Goal: Use online tool/utility: Utilize a website feature to perform a specific function

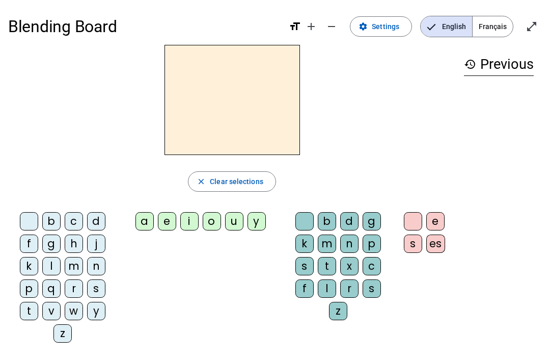
click at [387, 29] on span "Settings" at bounding box center [386, 26] width 28 height 12
click at [334, 248] on div "m" at bounding box center [327, 243] width 18 height 18
click at [378, 251] on div "p" at bounding box center [372, 243] width 18 height 18
click at [362, 239] on letter-bubble "n" at bounding box center [351, 245] width 22 height 22
click at [371, 240] on div "p" at bounding box center [372, 243] width 18 height 18
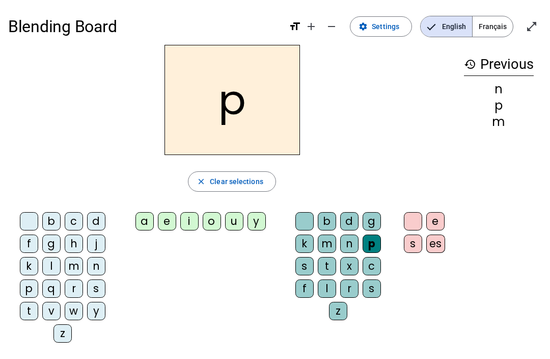
click at [369, 250] on div "p" at bounding box center [372, 243] width 18 height 18
click at [355, 257] on div "x" at bounding box center [349, 266] width 18 height 18
click at [89, 281] on div "s" at bounding box center [96, 288] width 18 height 18
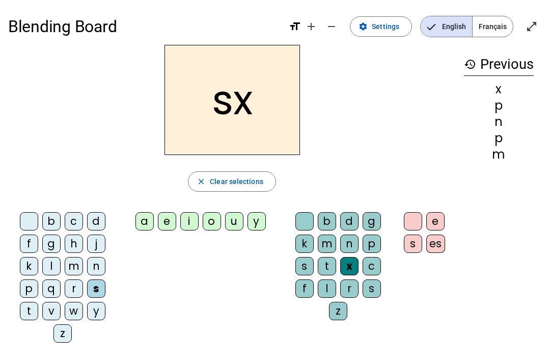
click at [68, 229] on div "c" at bounding box center [74, 221] width 18 height 18
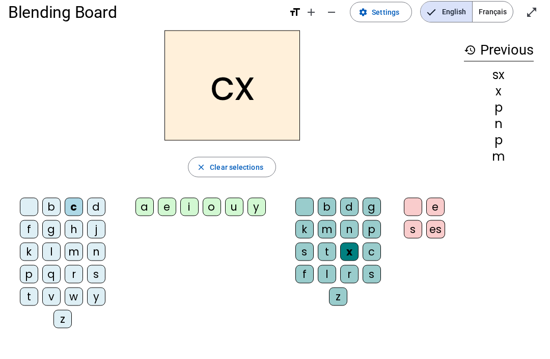
click at [324, 237] on div "m" at bounding box center [327, 229] width 18 height 18
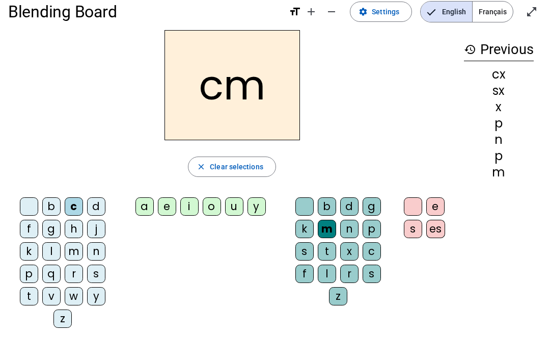
click at [366, 259] on div "c" at bounding box center [372, 251] width 18 height 18
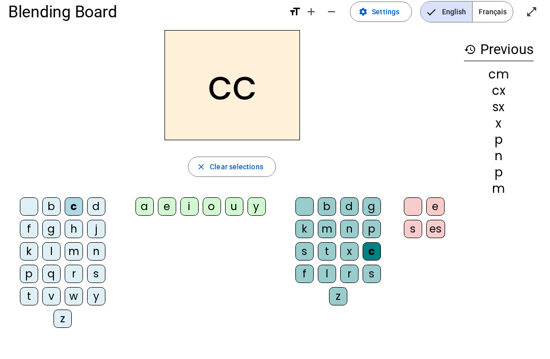
click at [364, 267] on div "s" at bounding box center [372, 274] width 18 height 18
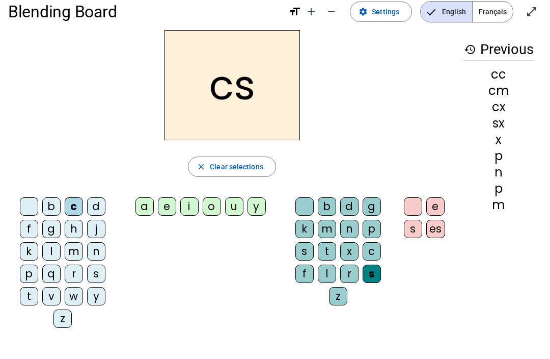
click at [361, 245] on letter-bubble "x" at bounding box center [351, 253] width 22 height 22
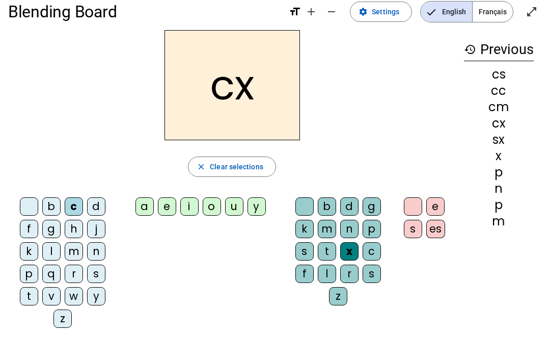
click at [374, 245] on div "c" at bounding box center [372, 251] width 18 height 18
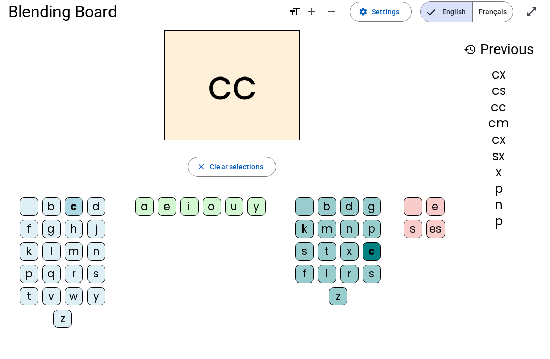
click at [373, 237] on div "p" at bounding box center [372, 229] width 18 height 18
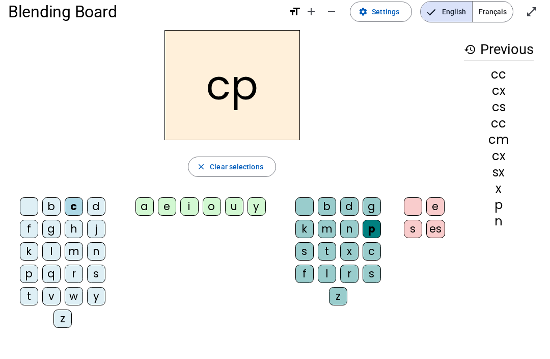
click at [349, 280] on div "r" at bounding box center [349, 274] width 18 height 18
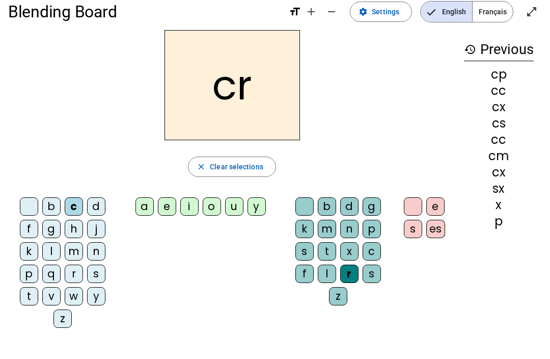
click at [336, 248] on div "t" at bounding box center [327, 251] width 18 height 18
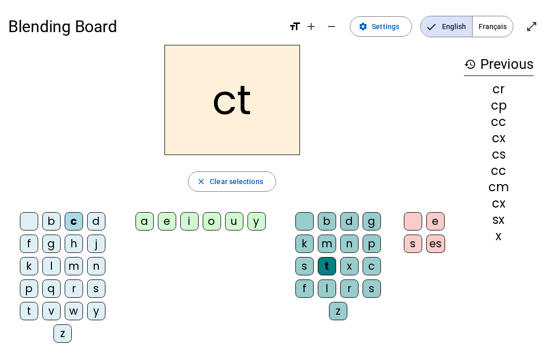
click at [366, 252] on div "p" at bounding box center [372, 243] width 18 height 18
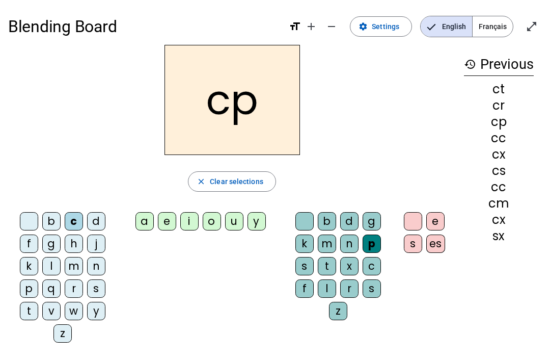
click at [336, 268] on div "t" at bounding box center [327, 266] width 18 height 18
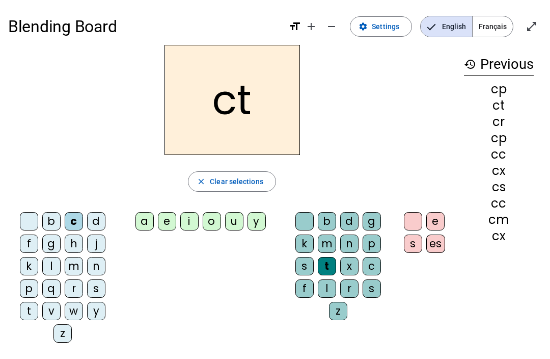
click at [329, 263] on div "t" at bounding box center [327, 266] width 18 height 18
click at [379, 236] on div "p" at bounding box center [372, 243] width 18 height 18
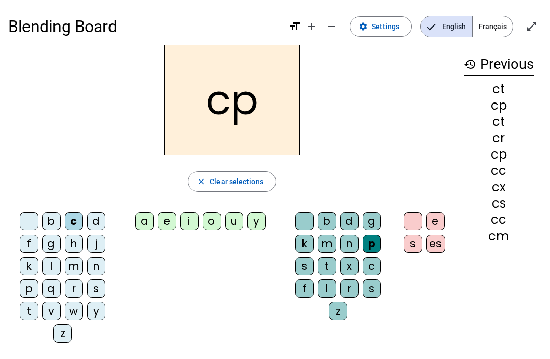
click at [347, 249] on div "n" at bounding box center [349, 243] width 18 height 18
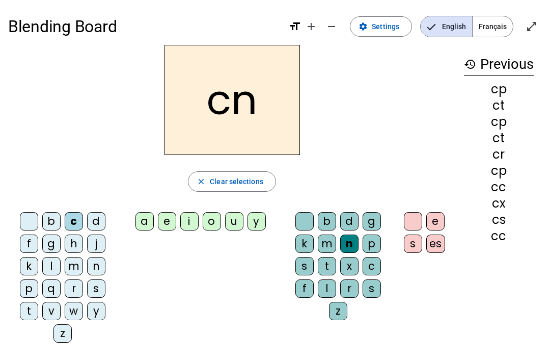
click at [380, 235] on letter-bubble "p" at bounding box center [374, 245] width 22 height 22
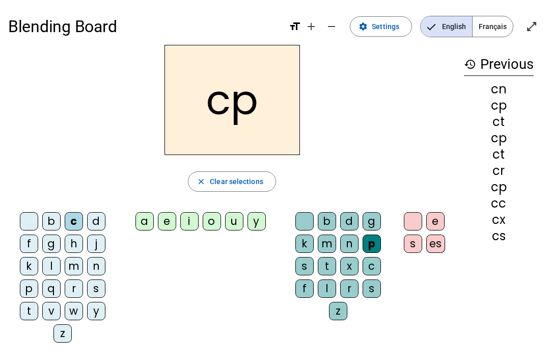
click at [356, 242] on div "n" at bounding box center [349, 243] width 18 height 18
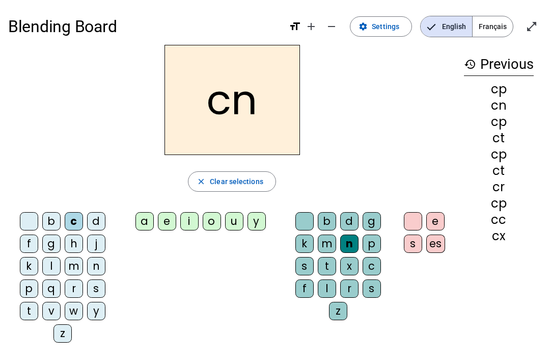
click at [249, 180] on span "Clear selections" at bounding box center [237, 181] width 54 height 12
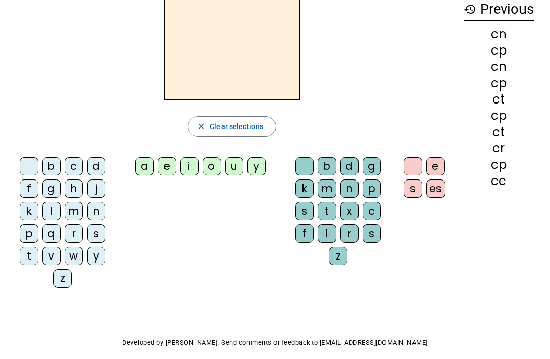
scroll to position [65, 0]
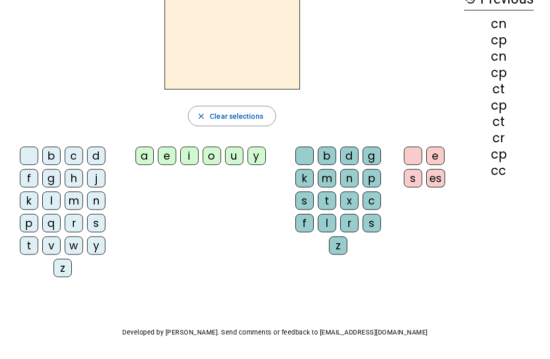
click at [440, 198] on div "b c d f g h j k l m n p q r s t v w y z a e i o u y b d g k m n p s t x c f l r…" at bounding box center [232, 214] width 448 height 143
click at [434, 180] on div "es" at bounding box center [436, 178] width 19 height 18
click at [342, 207] on div "x" at bounding box center [349, 201] width 18 height 18
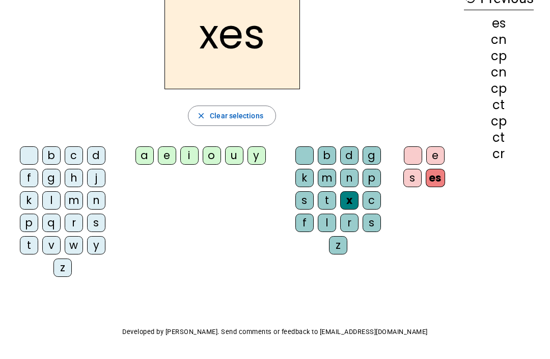
click at [335, 202] on div "t" at bounding box center [327, 201] width 18 height 18
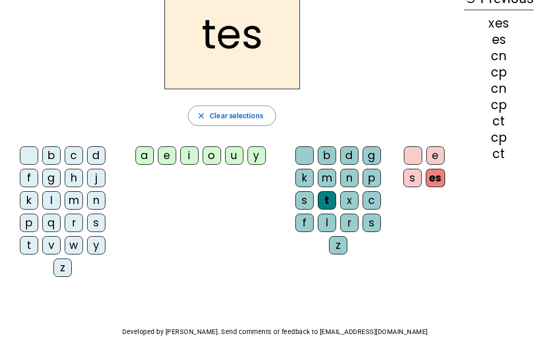
click at [380, 195] on div "c" at bounding box center [372, 201] width 18 height 18
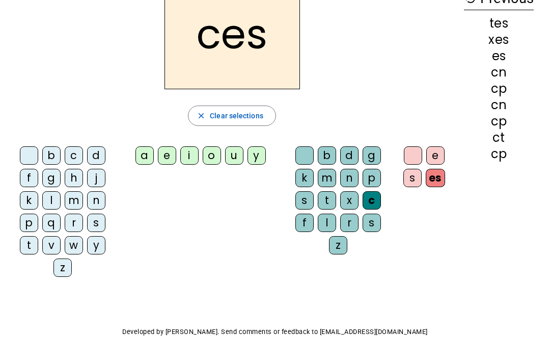
click at [368, 204] on div "c" at bounding box center [372, 201] width 18 height 18
click at [379, 222] on div "s" at bounding box center [372, 223] width 18 height 18
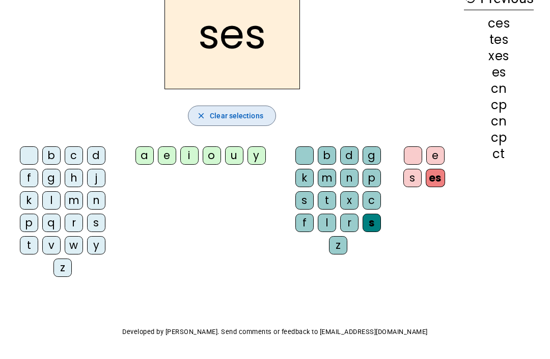
click at [242, 112] on span "Clear selections" at bounding box center [237, 116] width 54 height 12
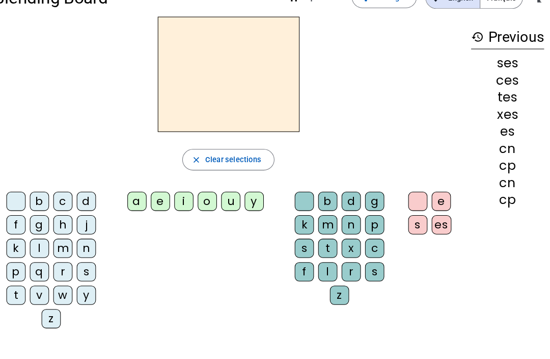
scroll to position [0, 0]
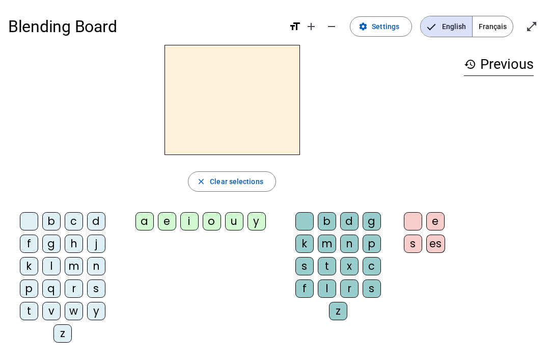
scroll to position [48, 15]
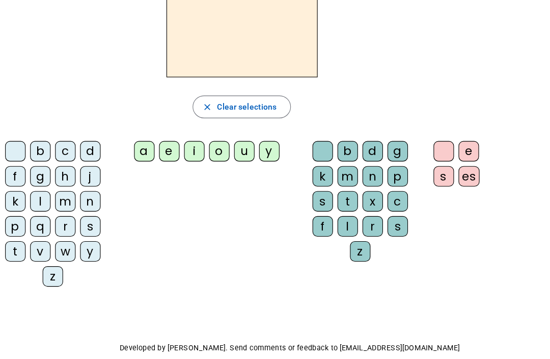
click at [65, 219] on div "m" at bounding box center [74, 217] width 18 height 18
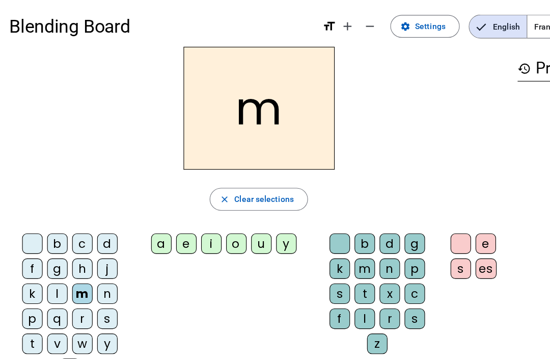
scroll to position [0, 0]
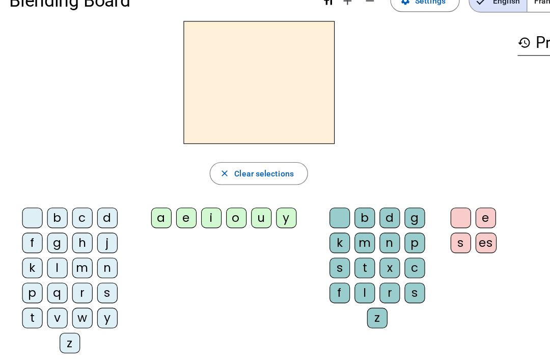
click at [81, 257] on div "m" at bounding box center [74, 266] width 18 height 18
click at [82, 257] on div "m" at bounding box center [74, 266] width 18 height 18
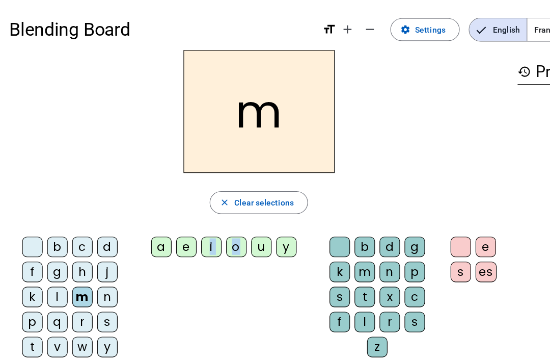
click at [219, 226] on div "o" at bounding box center [212, 221] width 18 height 18
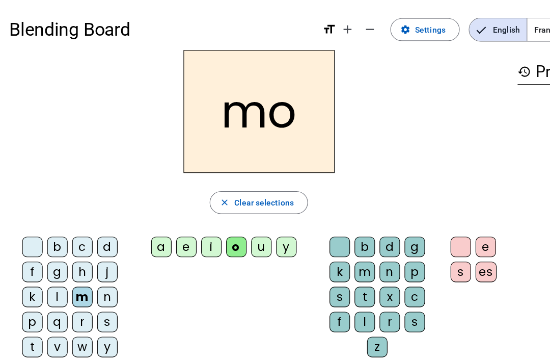
click at [238, 229] on div "u" at bounding box center [234, 221] width 18 height 18
click at [248, 225] on div "y" at bounding box center [257, 221] width 18 height 18
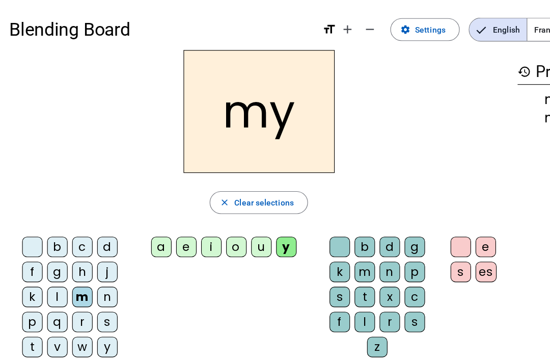
click at [259, 218] on div "y" at bounding box center [257, 221] width 18 height 18
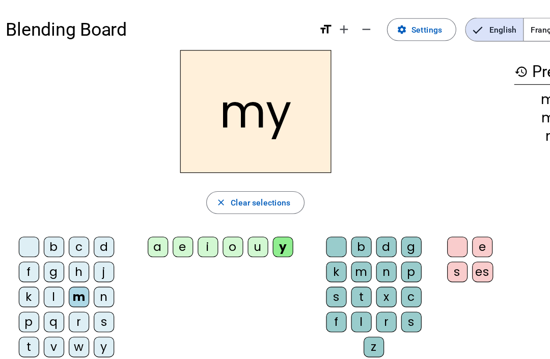
click at [203, 225] on div "o" at bounding box center [212, 221] width 18 height 18
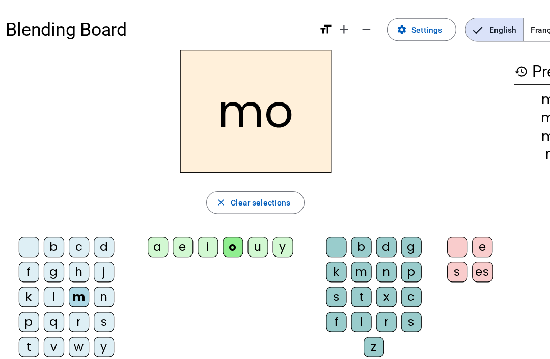
click at [191, 239] on div "b c d f g h j k l m n p q r s t v w y z a e i o u y b d g k m n p s t x c f l r…" at bounding box center [232, 279] width 448 height 143
click at [203, 234] on letter-bubble "o" at bounding box center [214, 223] width 22 height 22
click at [187, 227] on div "i" at bounding box center [189, 221] width 18 height 18
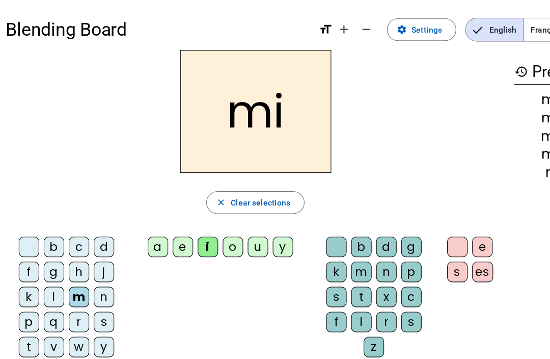
click at [158, 217] on div "e" at bounding box center [167, 221] width 18 height 18
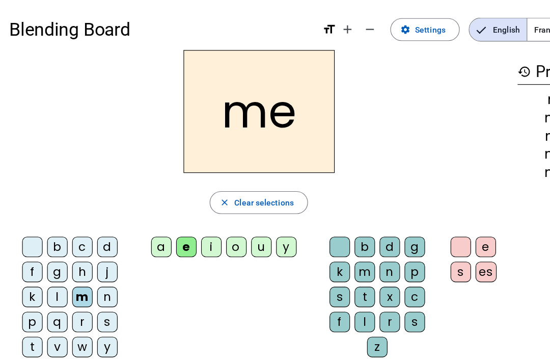
click at [176, 216] on div "e" at bounding box center [167, 221] width 18 height 18
click at [176, 226] on div "e" at bounding box center [167, 221] width 18 height 18
click at [129, 230] on div "a e i o u y" at bounding box center [202, 223] width 154 height 22
click at [149, 216] on div "a" at bounding box center [145, 221] width 18 height 18
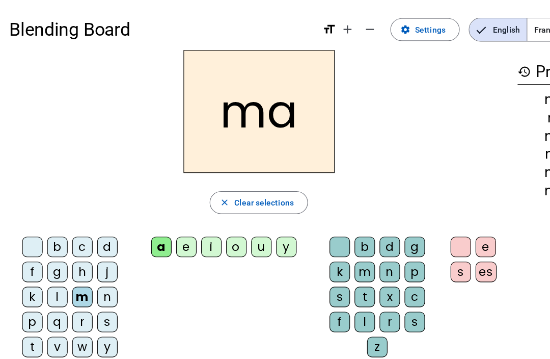
click at [143, 213] on div "a" at bounding box center [145, 221] width 18 height 18
click at [315, 260] on letter-bubble "s" at bounding box center [307, 268] width 22 height 22
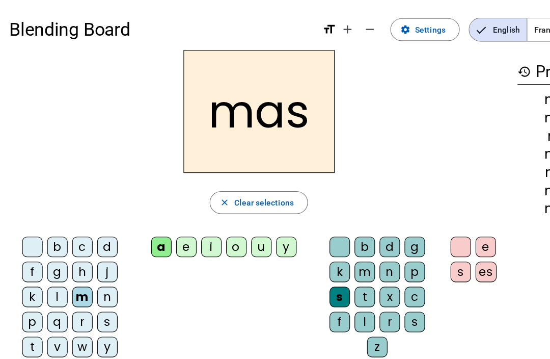
click at [253, 181] on span "Clear selections" at bounding box center [237, 181] width 54 height 12
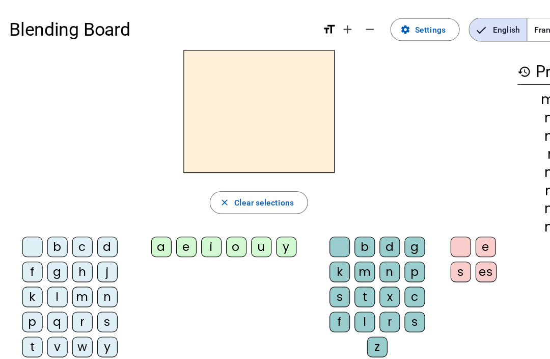
click at [493, 150] on html "Blending Board format_size add remove settings Settings English Français open_i…" at bounding box center [275, 179] width 550 height 359
